Goal: Information Seeking & Learning: Learn about a topic

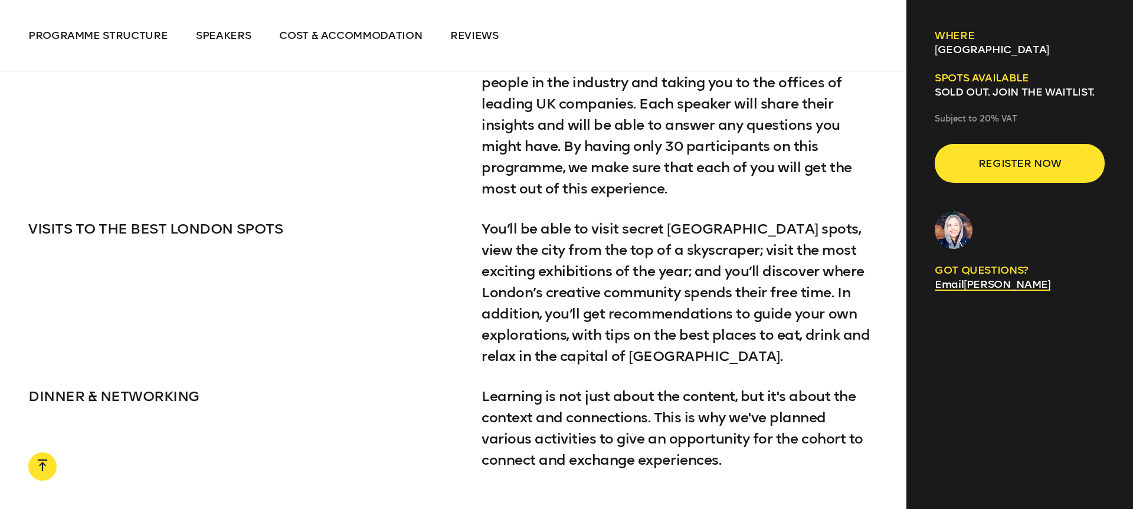
scroll to position [2679, 0]
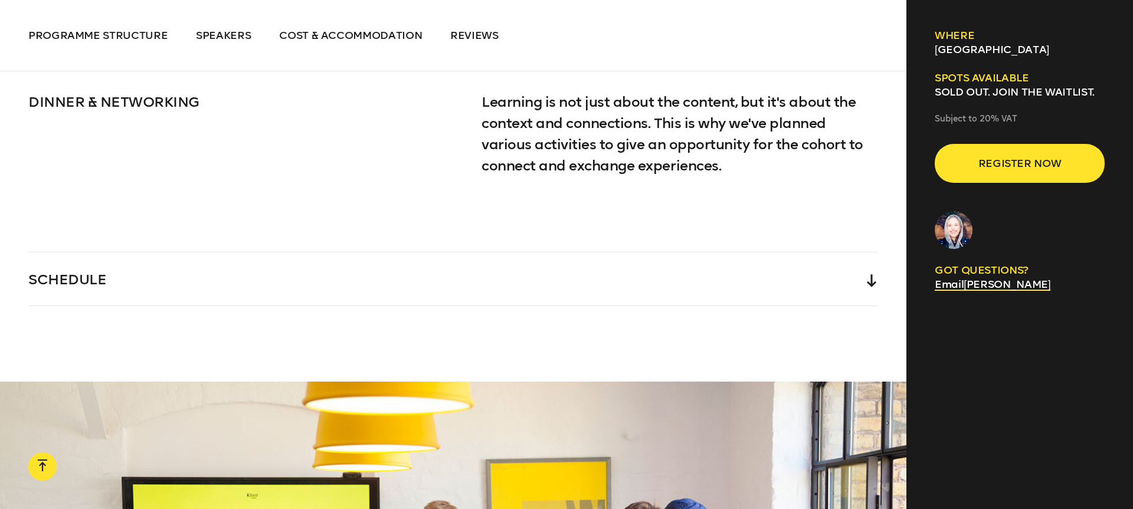
click at [291, 252] on div "SCHEDULE" at bounding box center [452, 278] width 849 height 53
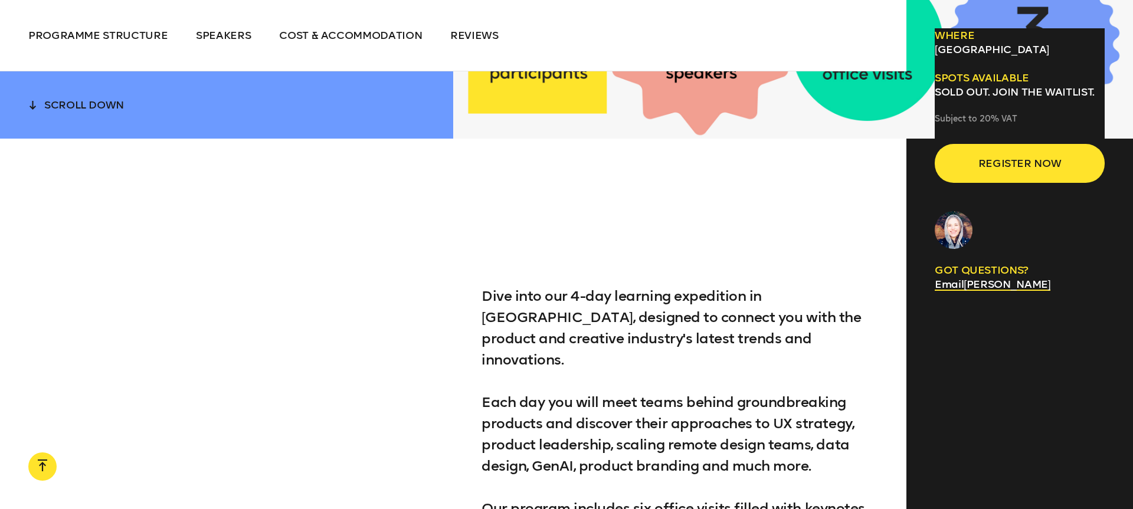
scroll to position [0, 0]
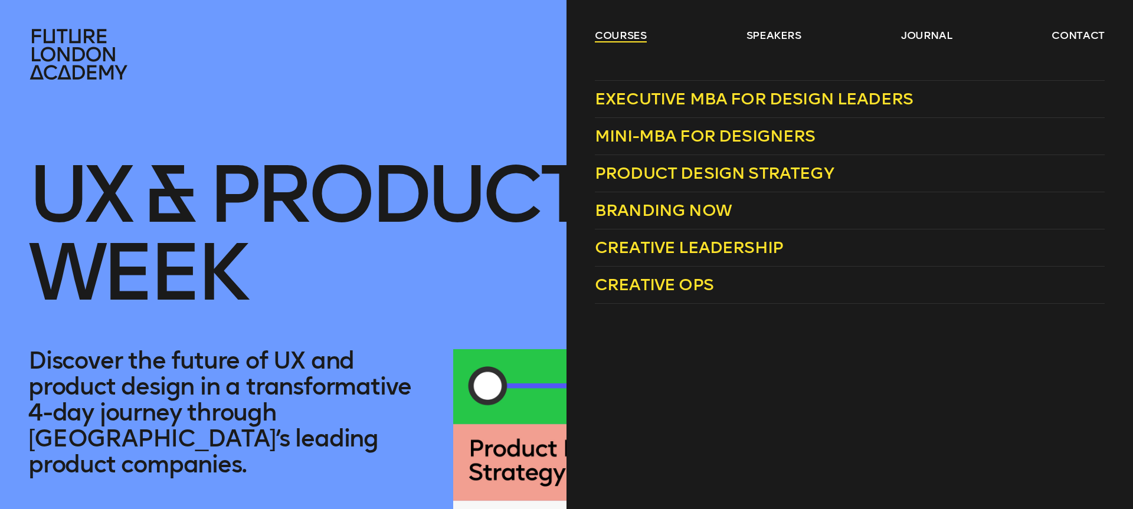
click at [624, 34] on link "courses" at bounding box center [621, 35] width 52 height 14
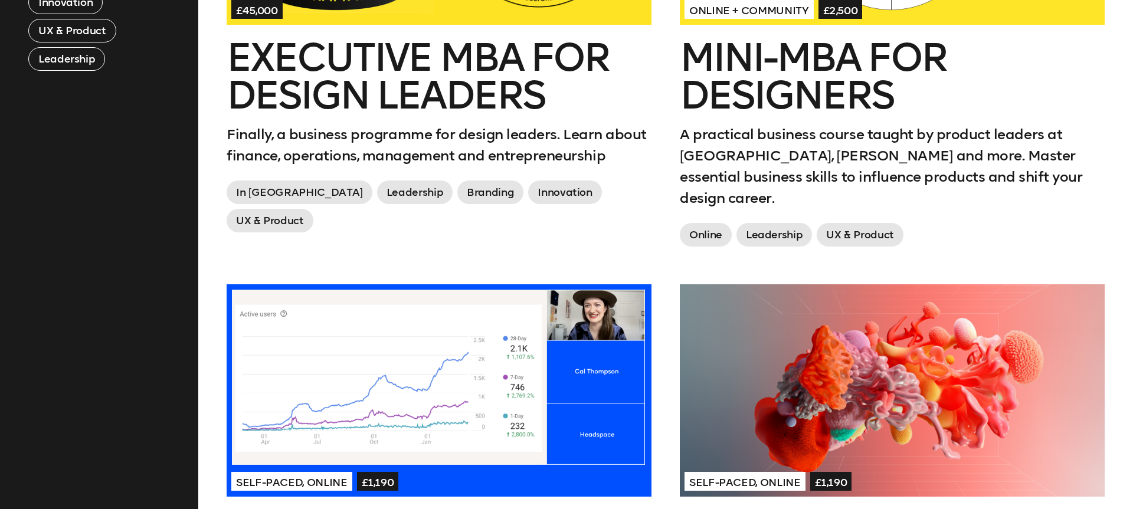
scroll to position [700, 0]
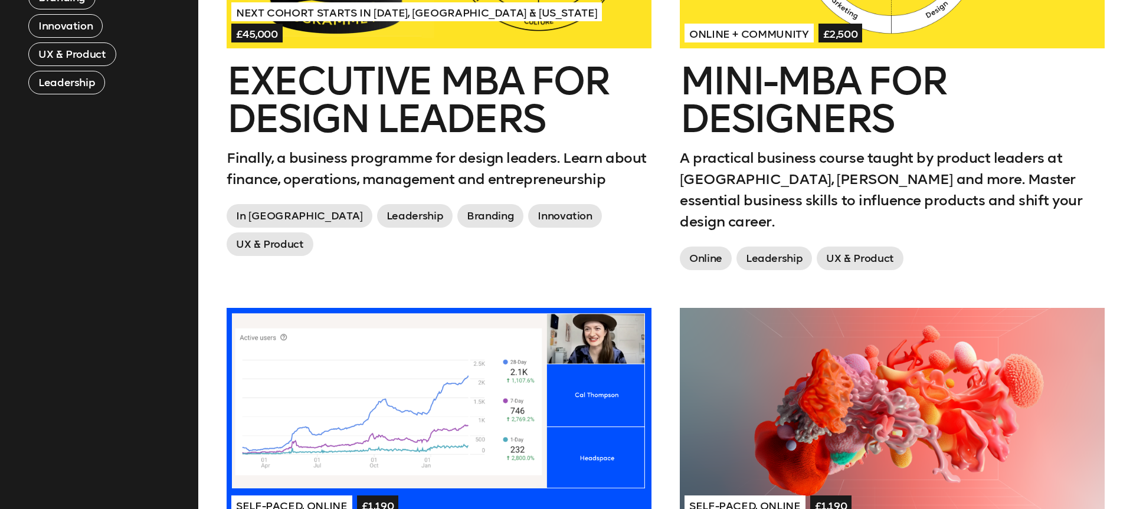
click at [812, 97] on h2 "Mini-MBA for Designers" at bounding box center [892, 101] width 425 height 76
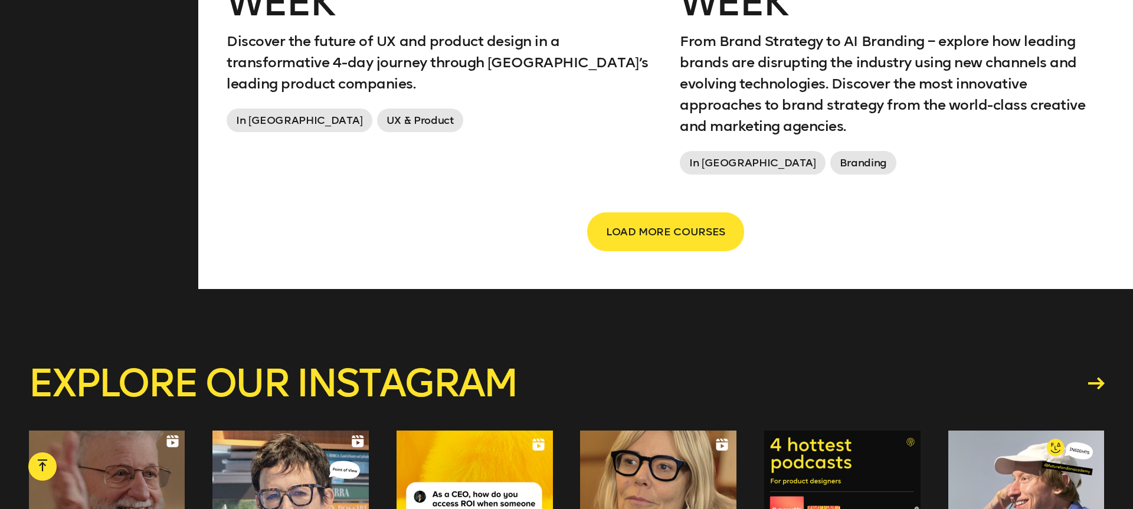
scroll to position [2360, 0]
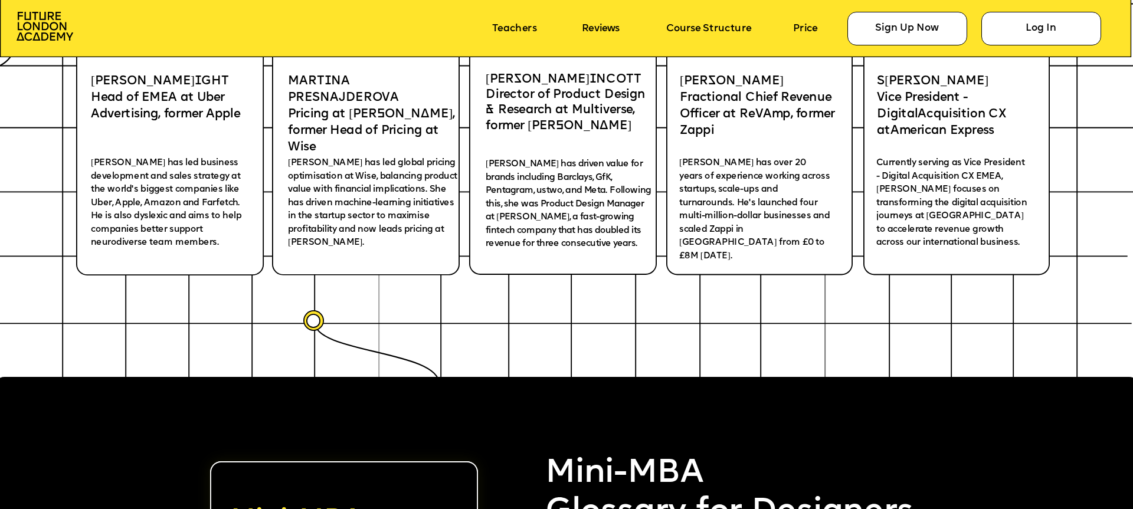
scroll to position [2331, 0]
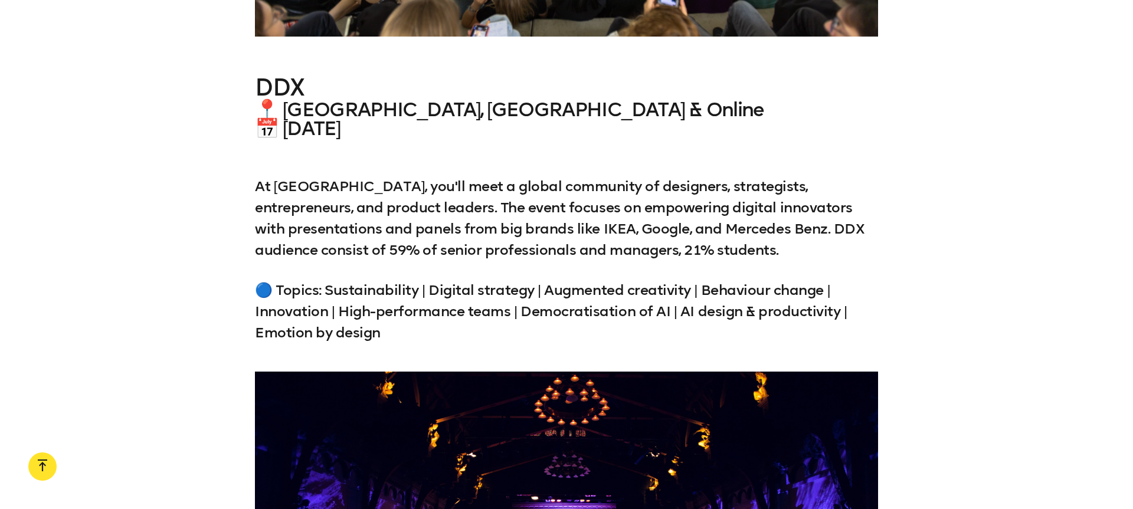
scroll to position [3043, 0]
